Goal: Check status: Check status

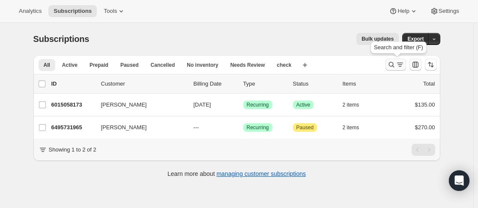
click at [394, 63] on icon "Search and filter results" at bounding box center [391, 65] width 6 height 6
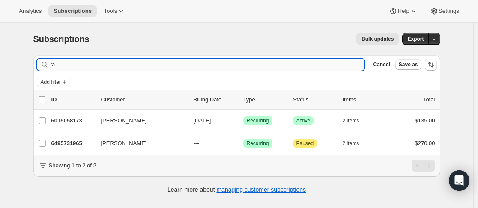
type input "t"
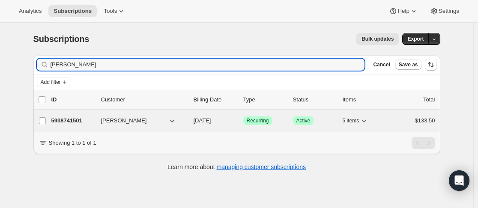
type input "[PERSON_NAME]"
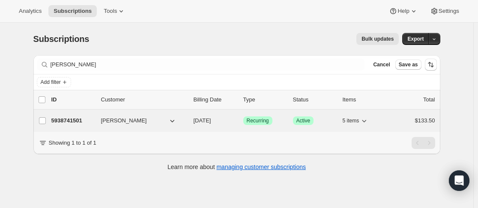
click at [102, 123] on div "5938741501 [PERSON_NAME] [DATE] Success Recurring Success Active 5 items $133.50" at bounding box center [243, 121] width 384 height 12
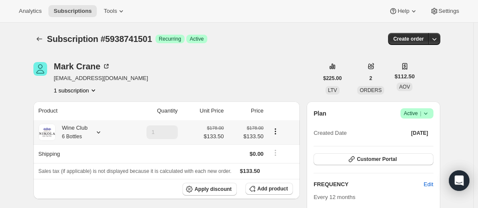
click at [100, 135] on icon at bounding box center [98, 132] width 9 height 9
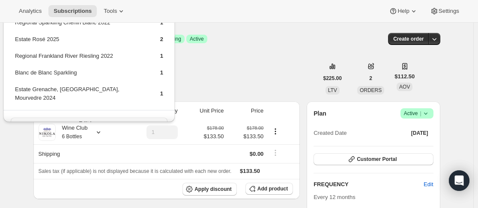
click at [299, 45] on div "Subscription #5938741501. This page is ready Subscription #5938741501 Success R…" at bounding box center [236, 39] width 407 height 33
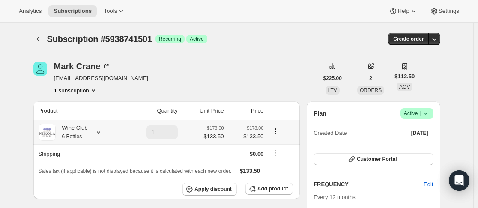
click at [103, 131] on icon at bounding box center [98, 132] width 9 height 9
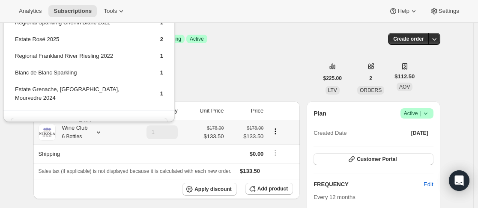
click at [100, 131] on icon at bounding box center [98, 132] width 9 height 9
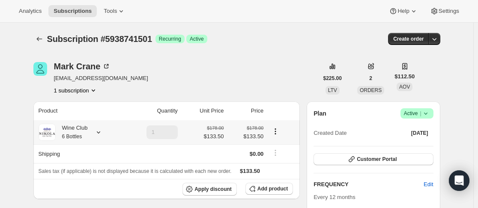
click at [97, 130] on icon at bounding box center [98, 132] width 9 height 9
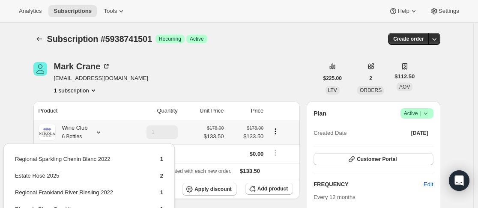
scroll to position [128, 0]
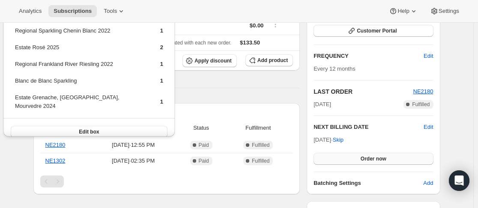
click at [366, 157] on span "Order now" at bounding box center [374, 158] width 26 height 7
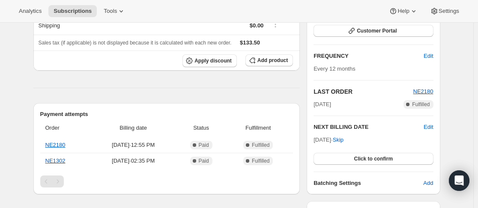
click at [370, 156] on span "Click to confirm" at bounding box center [373, 158] width 39 height 7
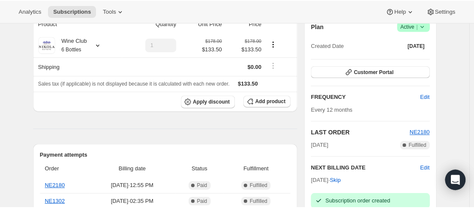
scroll to position [86, 0]
